Goal: Navigation & Orientation: Find specific page/section

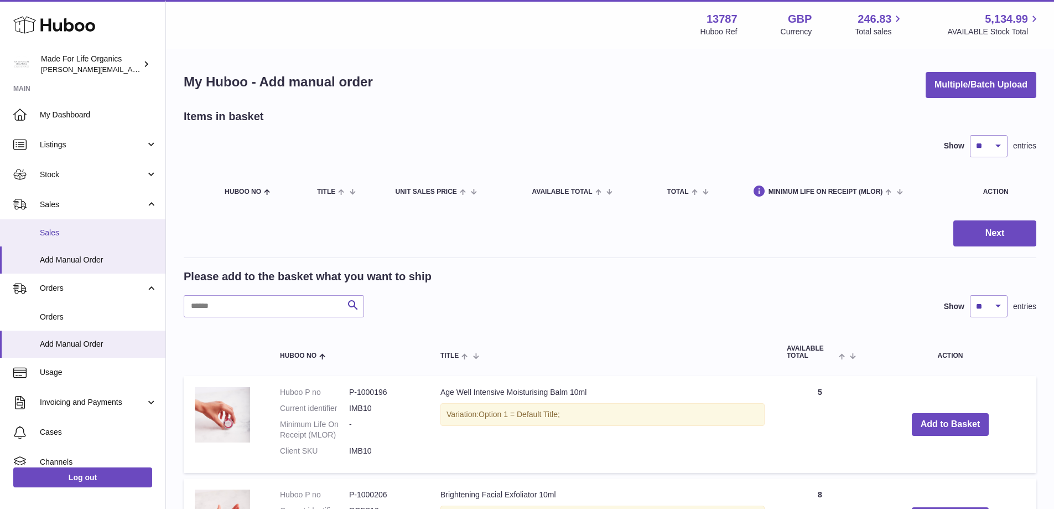
click at [51, 235] on span "Sales" at bounding box center [98, 232] width 117 height 11
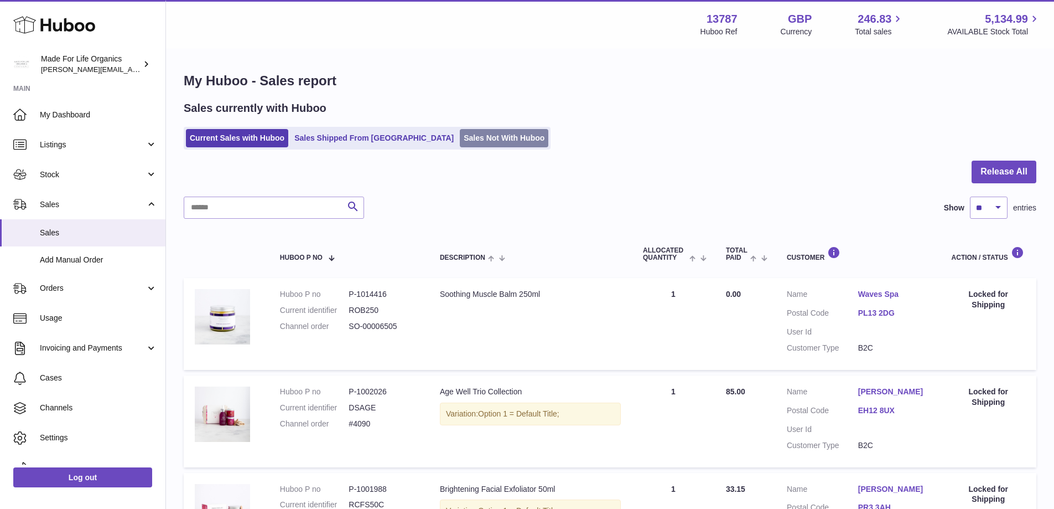
click at [460, 141] on link "Sales Not With Huboo" at bounding box center [504, 138] width 89 height 18
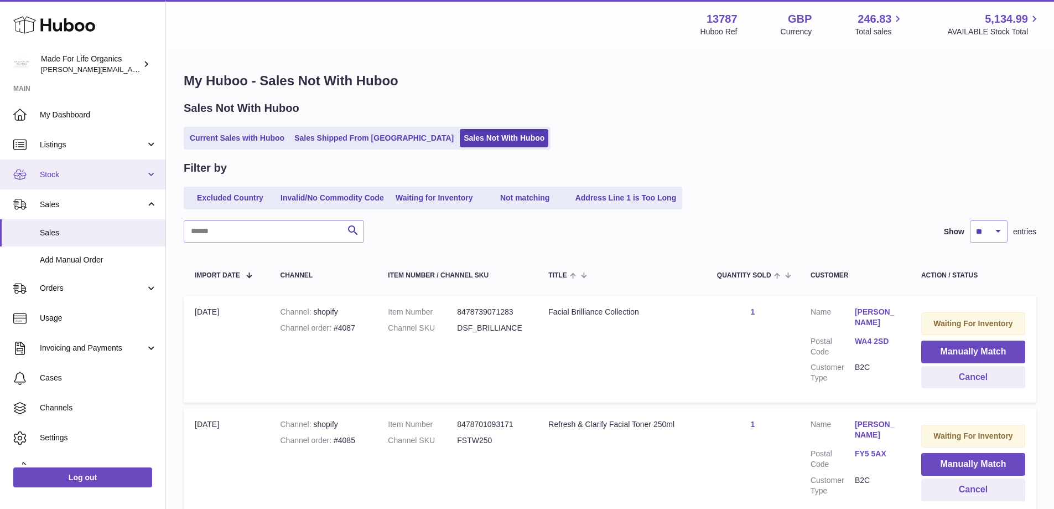
click at [46, 175] on span "Stock" at bounding box center [93, 174] width 106 height 11
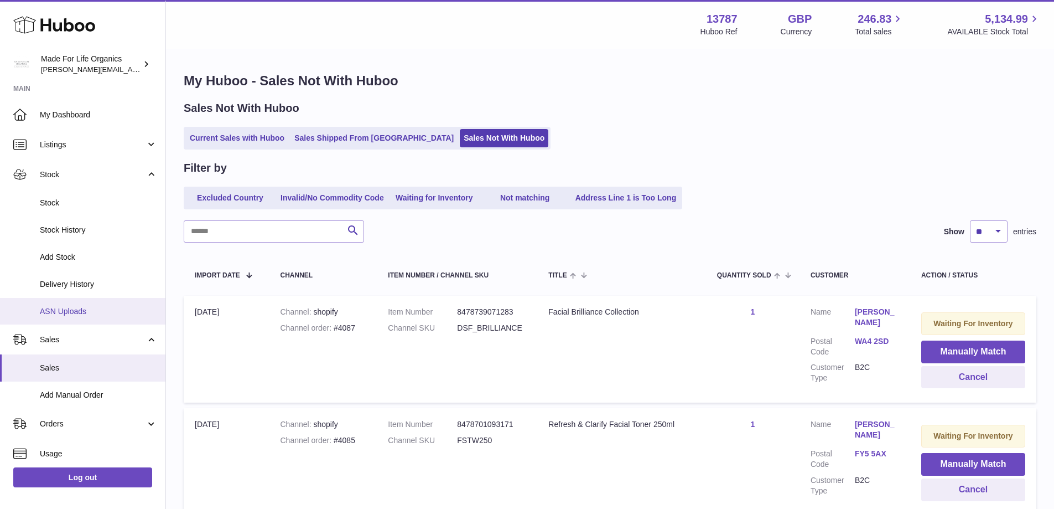
click at [50, 310] on span "ASN Uploads" at bounding box center [98, 311] width 117 height 11
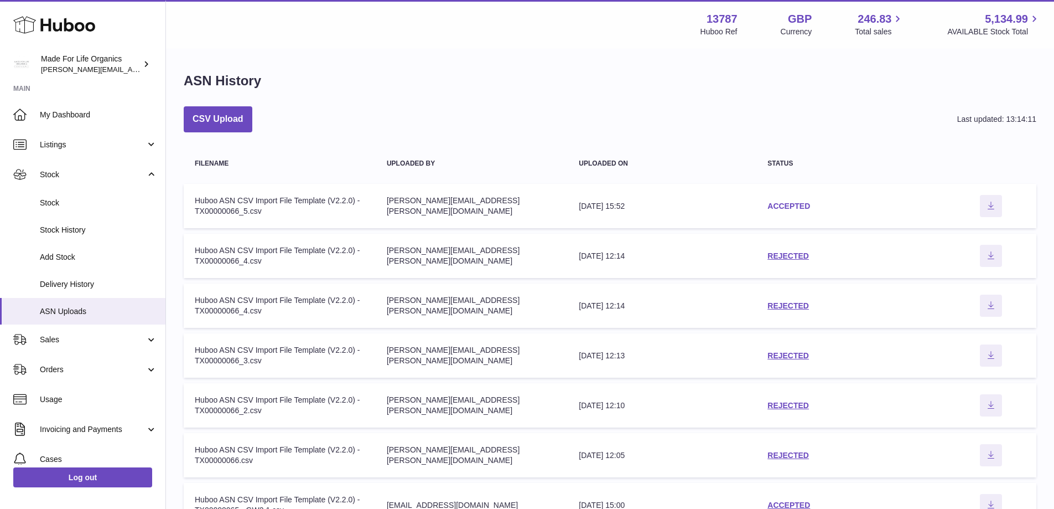
click at [795, 206] on link "ACCEPTED" at bounding box center [789, 205] width 43 height 9
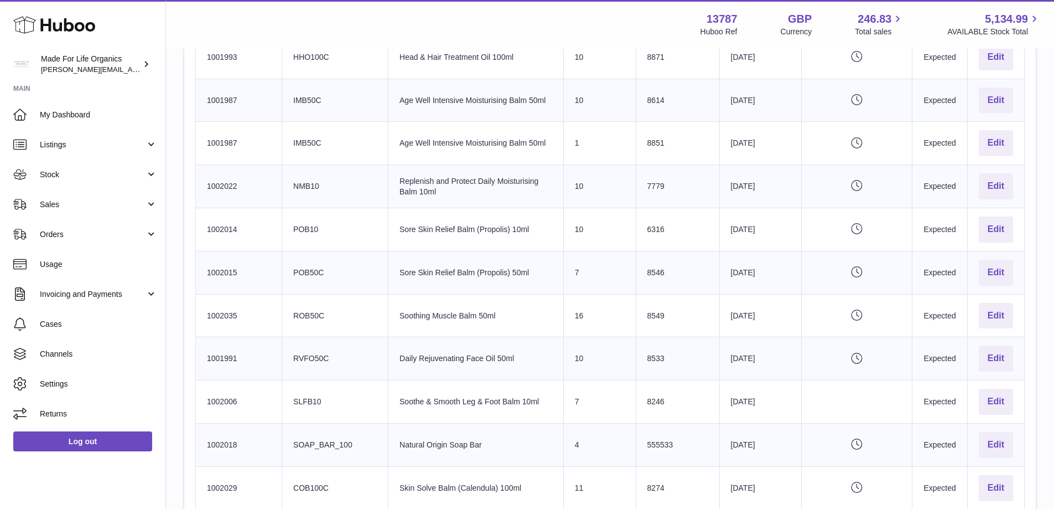
scroll to position [996, 0]
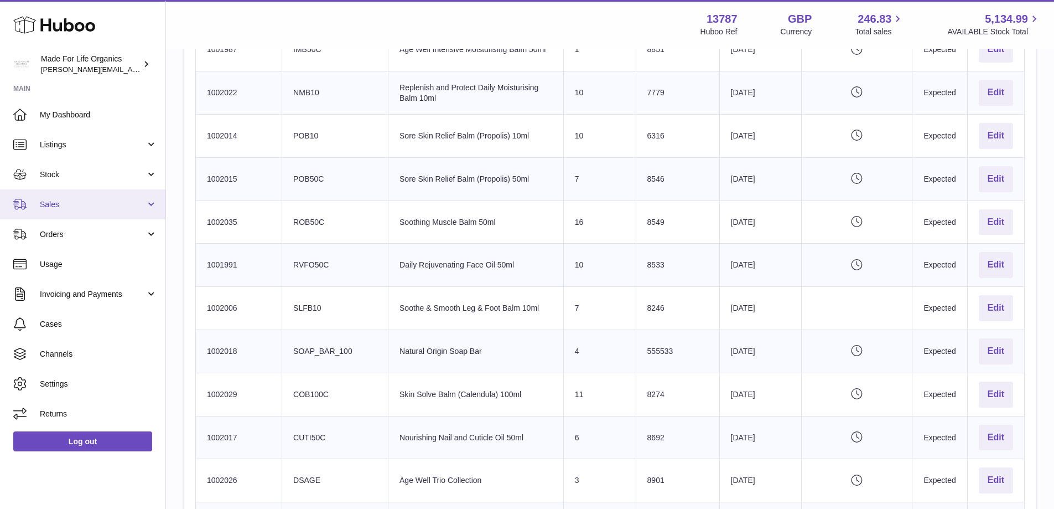
click at [64, 205] on span "Sales" at bounding box center [93, 204] width 106 height 11
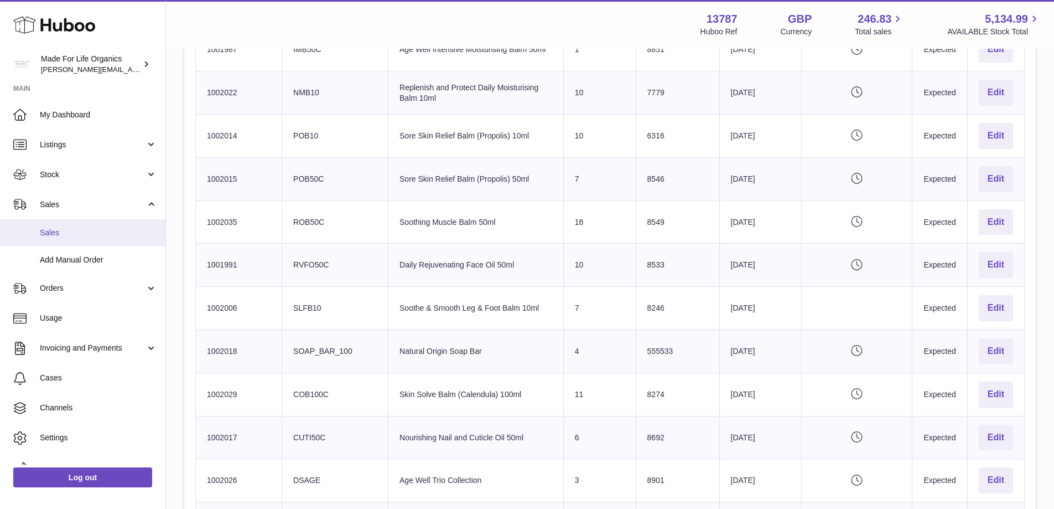
click at [63, 231] on span "Sales" at bounding box center [98, 232] width 117 height 11
